Goal: Information Seeking & Learning: Compare options

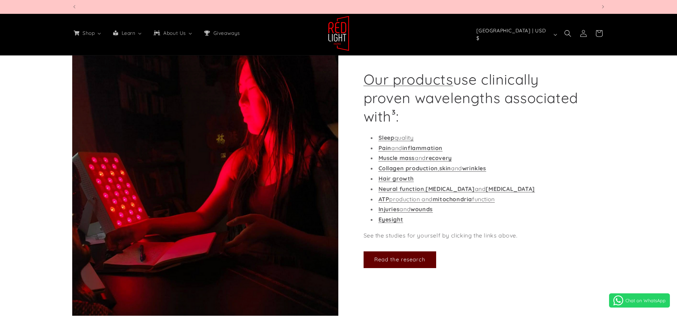
scroll to position [0, 1573]
select select "*****"
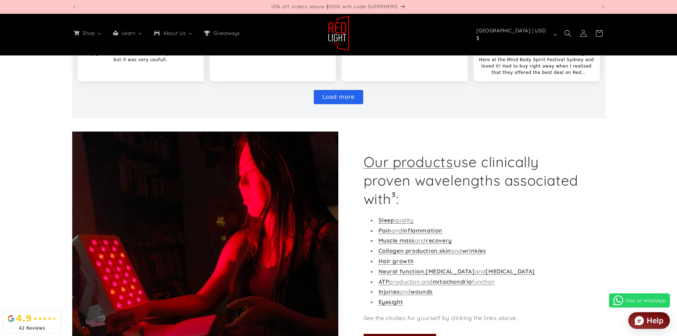
scroll to position [783, 0]
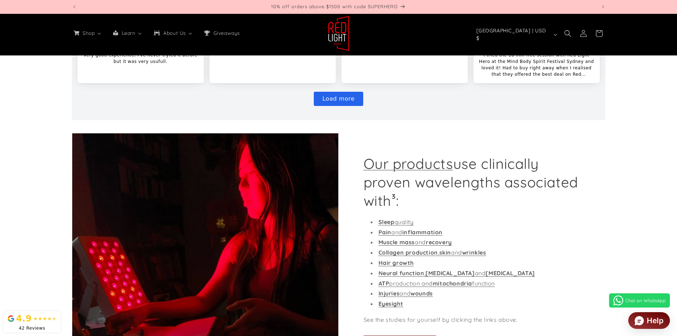
click at [254, 219] on img at bounding box center [205, 266] width 266 height 267
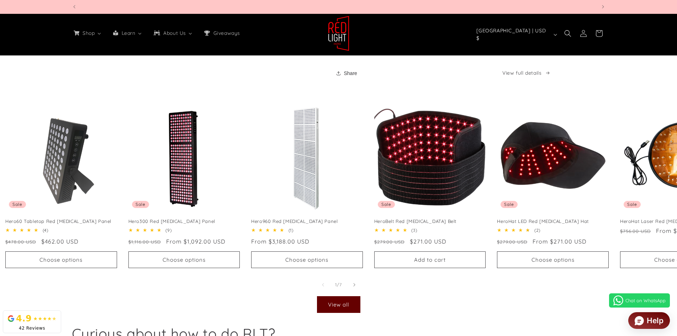
scroll to position [0, 1573]
click at [353, 288] on span "Slide right" at bounding box center [354, 284] width 7 height 7
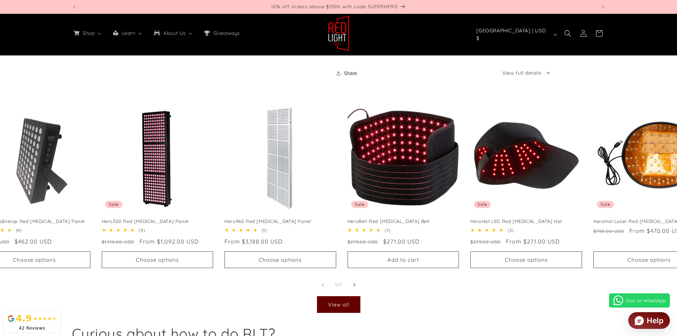
click at [353, 288] on span "Slide right" at bounding box center [354, 284] width 7 height 7
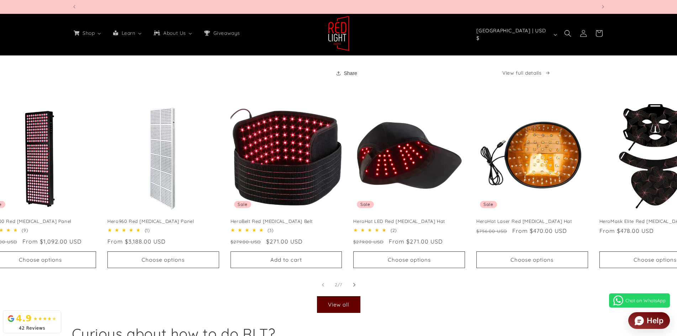
click at [353, 288] on span "Slide right" at bounding box center [354, 284] width 7 height 7
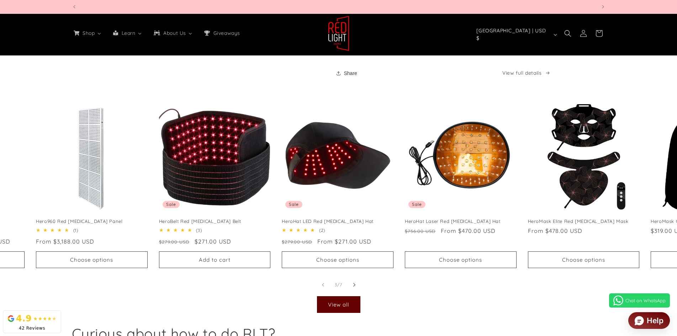
scroll to position [0, 272]
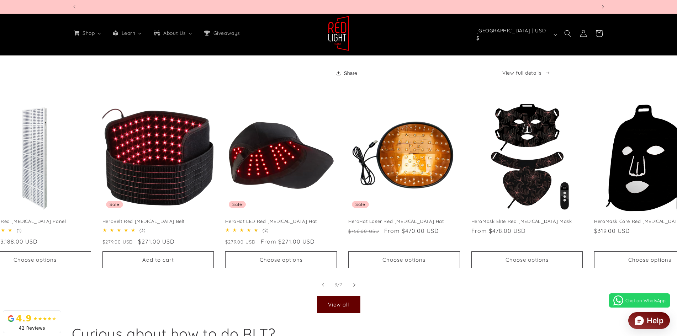
click at [353, 288] on span "Slide right" at bounding box center [354, 284] width 7 height 7
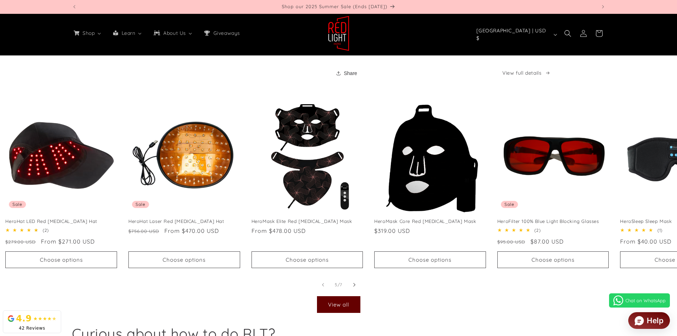
click at [353, 288] on span "Slide right" at bounding box center [354, 284] width 7 height 7
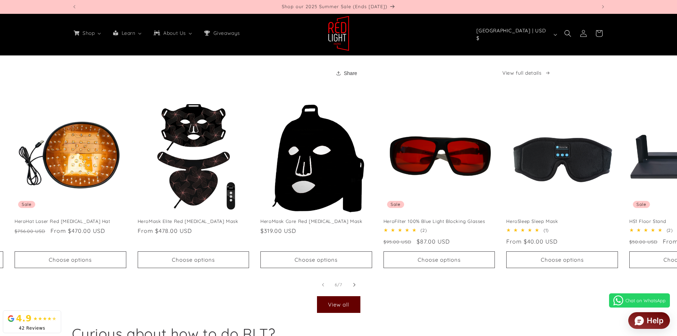
click at [353, 288] on span "Slide right" at bounding box center [354, 284] width 7 height 7
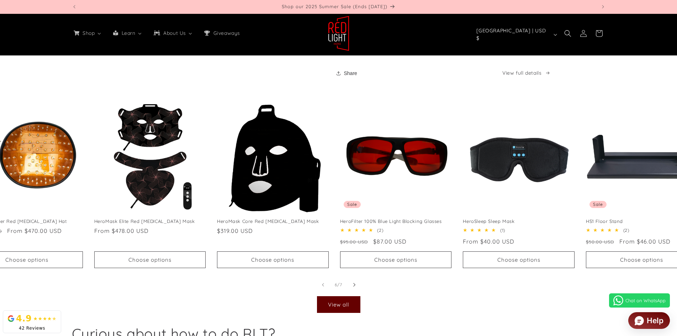
click at [353, 288] on span "Slide right" at bounding box center [354, 284] width 7 height 7
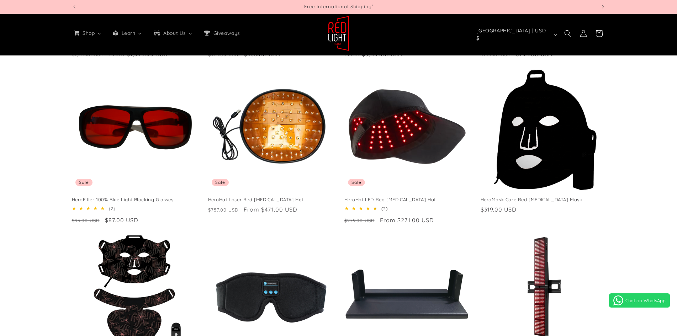
scroll to position [0, 524]
select select "*****"
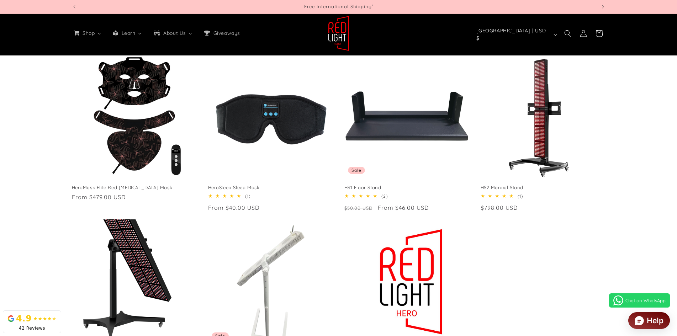
scroll to position [285, 0]
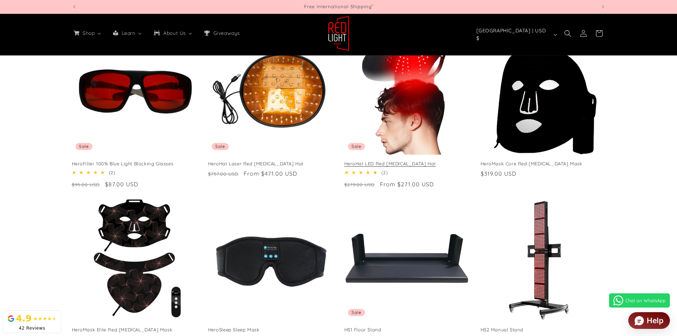
click at [423, 161] on link "HeroHat LED Red [MEDICAL_DATA] Hat" at bounding box center [406, 164] width 125 height 6
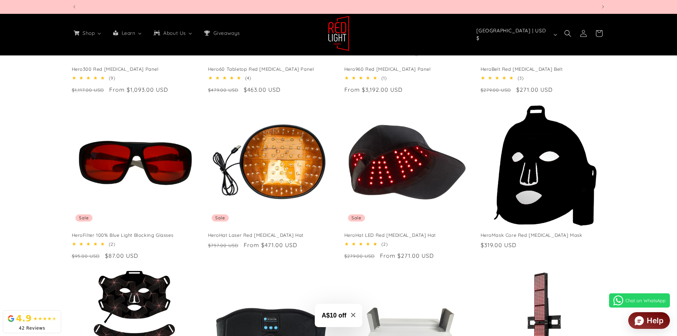
scroll to position [0, 524]
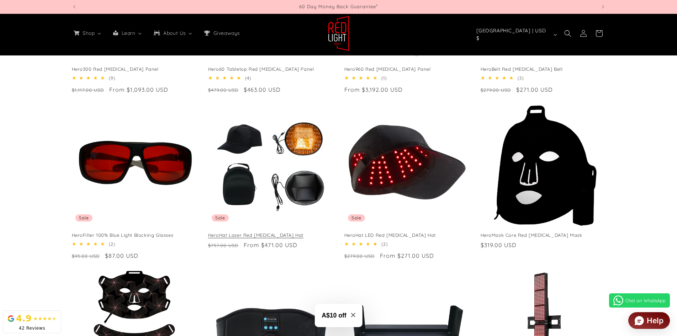
click at [228, 237] on link "HeroHat Laser Red [MEDICAL_DATA] Hat" at bounding box center [270, 235] width 125 height 6
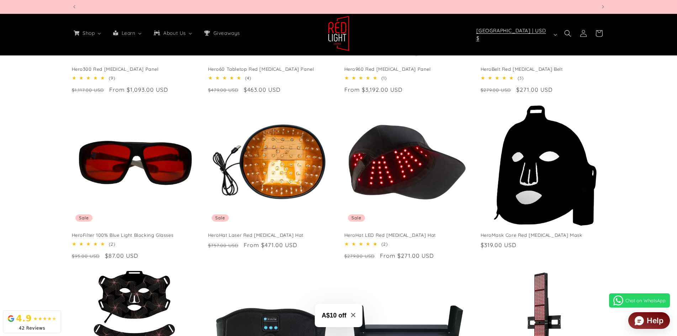
scroll to position [0, 2097]
click at [28, 179] on div "Hero300 Red Light Therapy Panel Sale Hero300 Red Light Therapy Panel 5.0 / 5.0 …" at bounding box center [338, 266] width 677 height 663
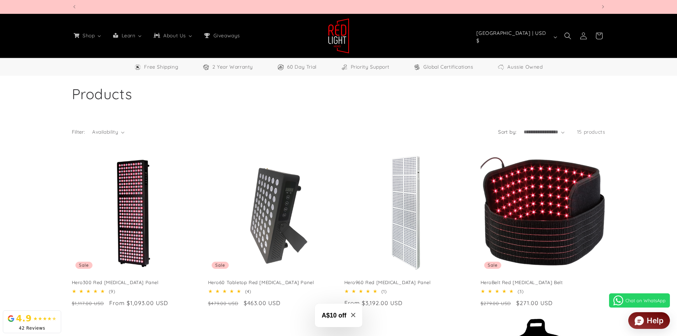
scroll to position [0, 524]
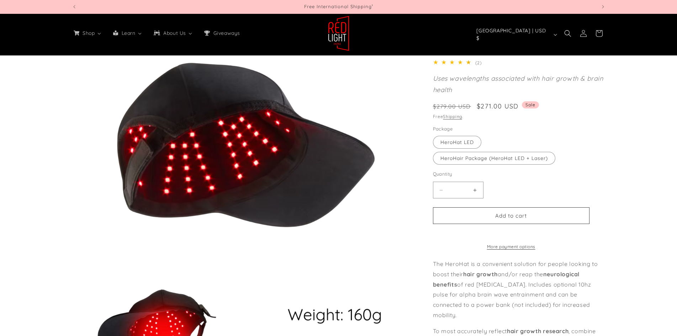
scroll to position [107, 0]
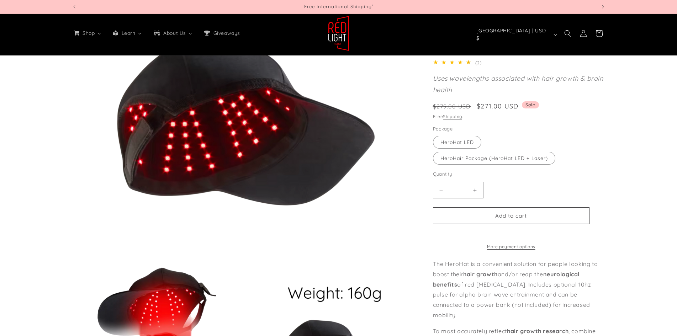
select select "*****"
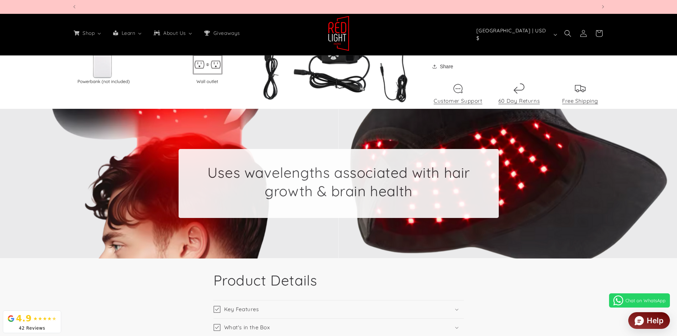
scroll to position [0, 2097]
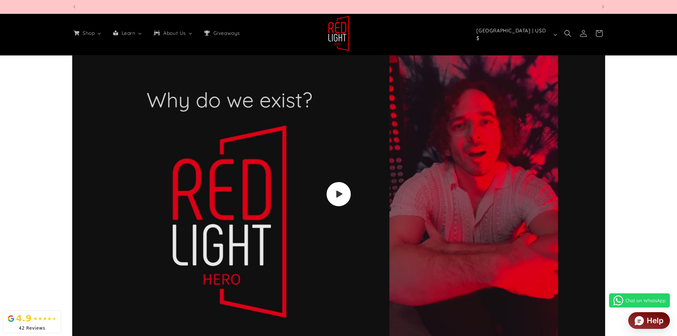
click at [336, 188] on span "Load video: Video walkthrough of Red Light Hero red light therapy panels and de…" at bounding box center [338, 194] width 24 height 24
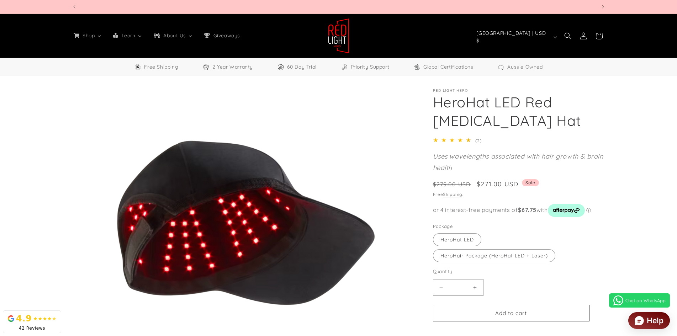
scroll to position [0, 0]
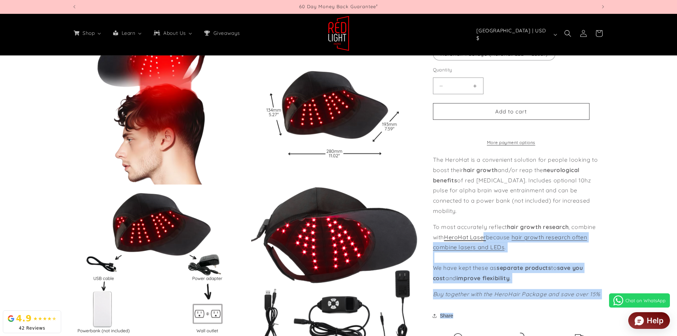
drag, startPoint x: 432, startPoint y: 169, endPoint x: 484, endPoint y: 237, distance: 85.0
click at [484, 237] on div "Red Light Hero HeroHat LED Red Light Therapy Hat HeroHat LED Red Light Therapy …" at bounding box center [512, 43] width 187 height 621
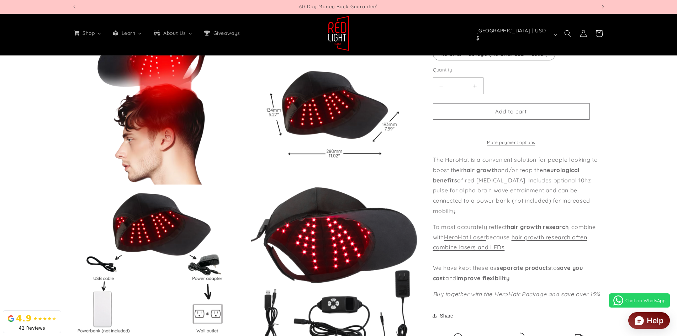
click at [625, 206] on product-info "Skip to product information Open media 1 in modal Open media 2 in modal Open me…" at bounding box center [338, 39] width 677 height 638
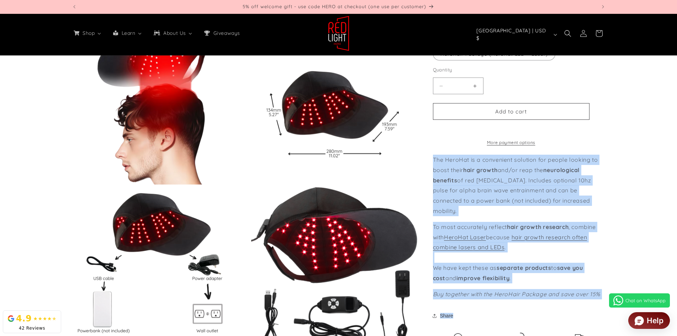
click at [433, 166] on div "Red Light Hero HeroHat LED Red Light Therapy Hat HeroHat LED Red Light Therapy …" at bounding box center [512, 43] width 187 height 621
click at [438, 178] on p "The HeroHat is a convenient solution for people looking to boost their hair gro…" at bounding box center [519, 186] width 173 height 62
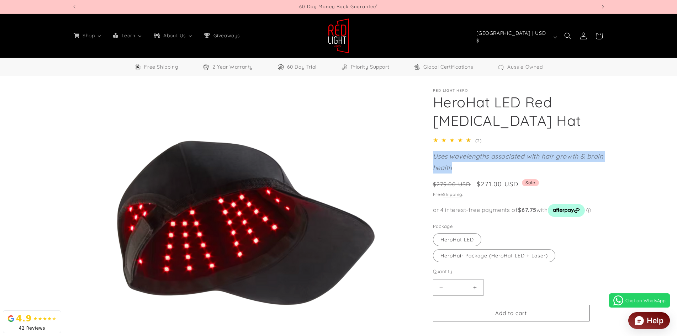
drag, startPoint x: 434, startPoint y: 154, endPoint x: 461, endPoint y: 168, distance: 31.2
click at [461, 168] on p "Uses wavelengths associated with hair growth & brain health" at bounding box center [519, 162] width 173 height 23
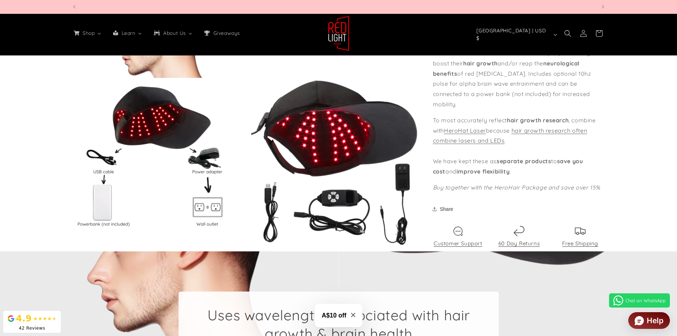
scroll to position [0, 524]
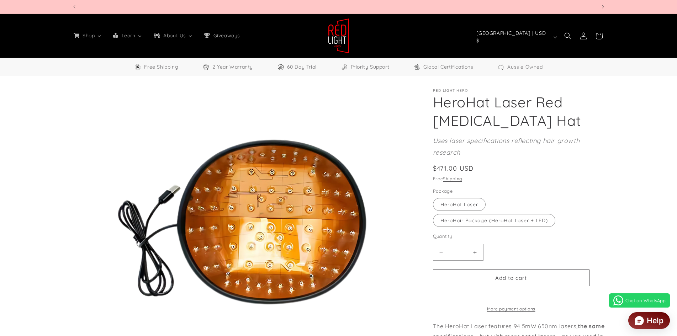
select select "*****"
click at [523, 126] on h1 "HeroHat Laser Red [MEDICAL_DATA] Hat" at bounding box center [519, 111] width 173 height 37
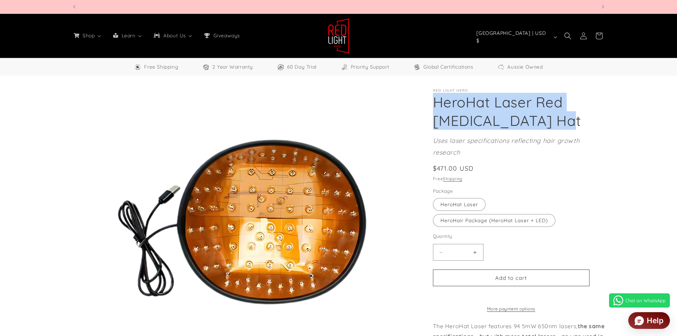
scroll to position [0, 524]
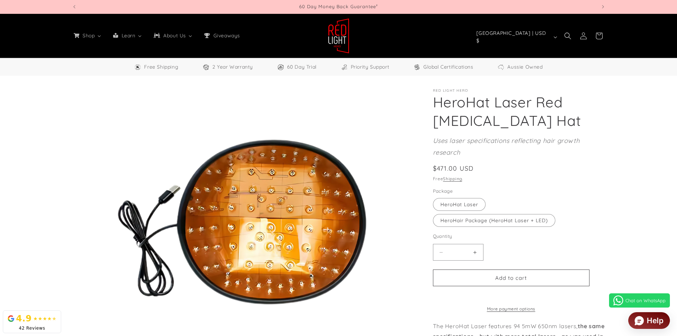
click at [505, 172] on div "Regular price $471.00 USD Regular price Sale price $471.00 USD Unit price / per…" at bounding box center [519, 169] width 173 height 11
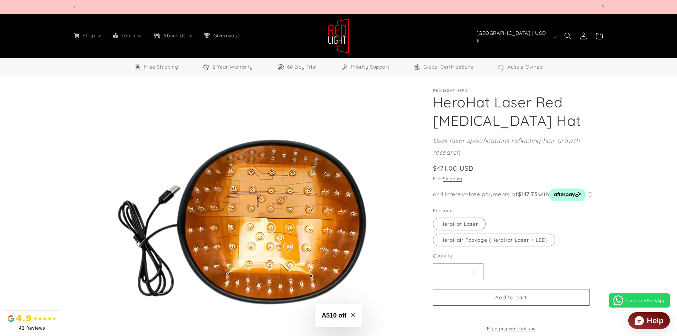
scroll to position [0, 1049]
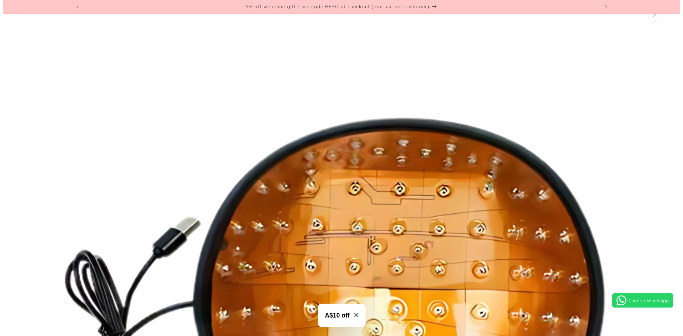
scroll to position [7, 0]
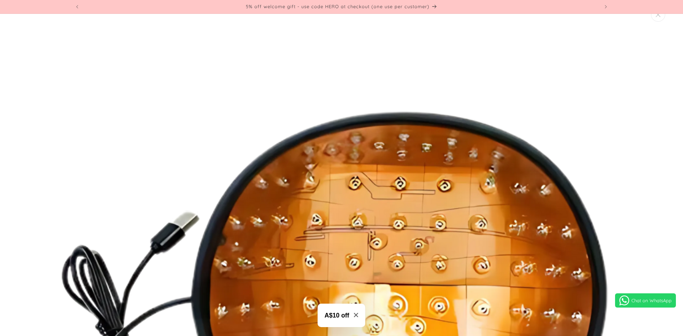
click at [537, 158] on img "Media gallery" at bounding box center [341, 302] width 605 height 605
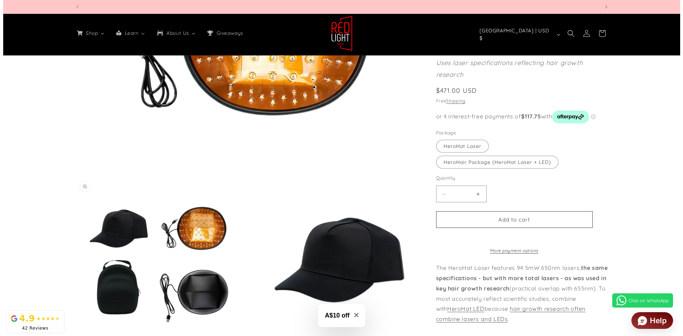
scroll to position [0, 1573]
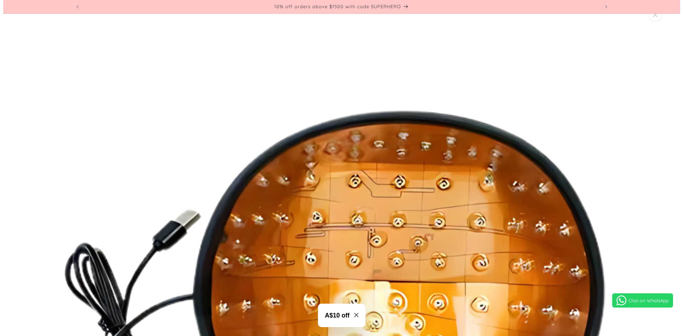
scroll to position [611, 0]
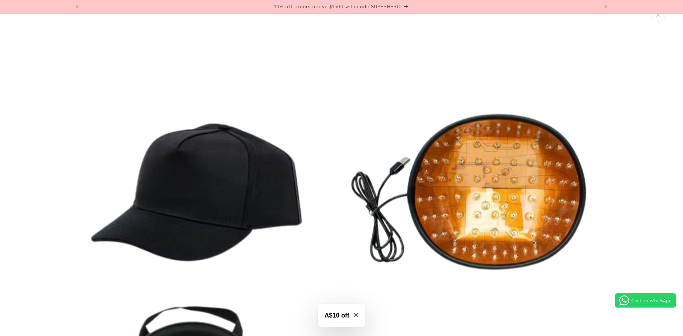
click at [596, 129] on img "Media gallery" at bounding box center [341, 308] width 605 height 605
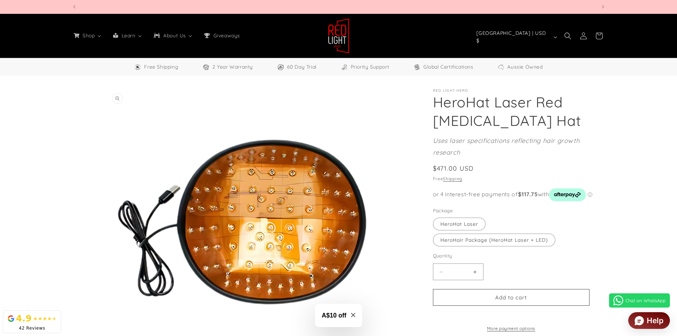
scroll to position [0, 0]
